Goal: Transaction & Acquisition: Purchase product/service

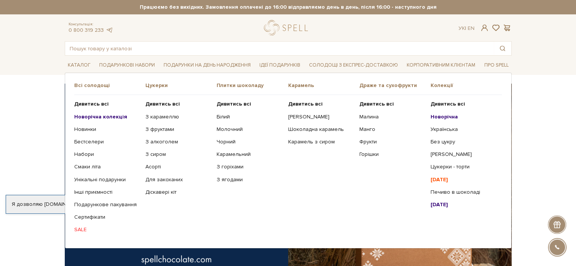
click at [301, 85] on span "Карамель" at bounding box center [323, 85] width 71 height 7
click at [304, 104] on b "Дивитись всі" at bounding box center [305, 104] width 34 height 6
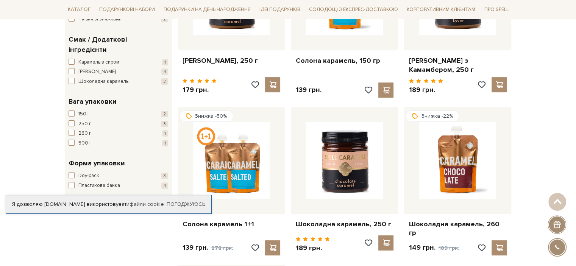
scroll to position [189, 0]
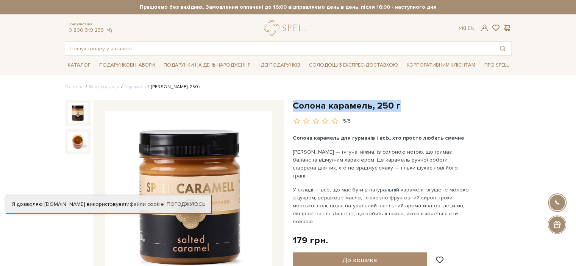
drag, startPoint x: 395, startPoint y: 106, endPoint x: 290, endPoint y: 107, distance: 105.6
copy h1 "Солона карамель, 250 г"
